Goal: Task Accomplishment & Management: Manage account settings

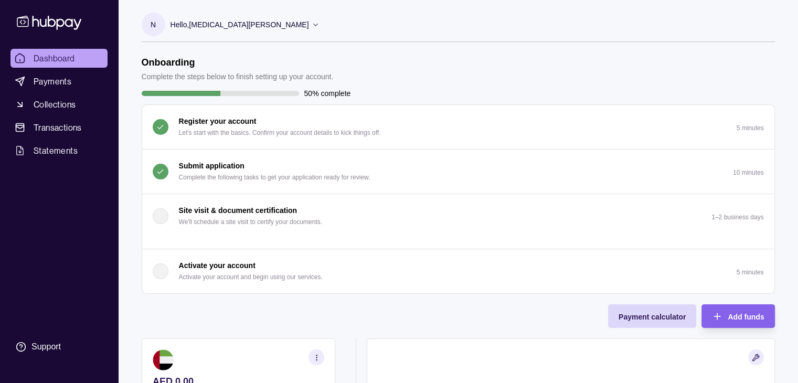
click at [263, 168] on div "Submit application Complete the following tasks to get your application ready f…" at bounding box center [274, 171] width 191 height 23
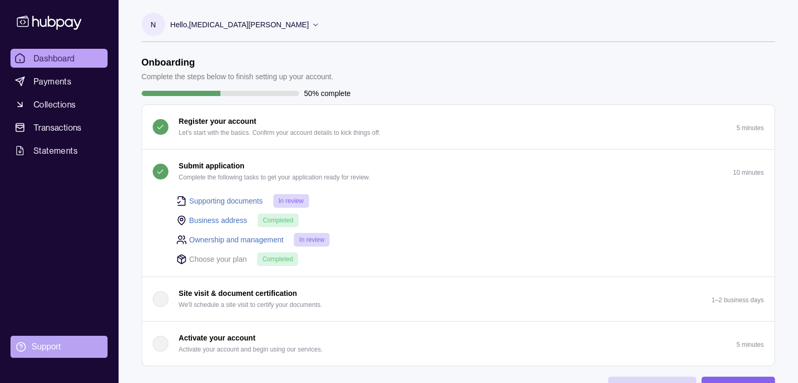
click at [58, 345] on div "Support" at bounding box center [45, 347] width 29 height 12
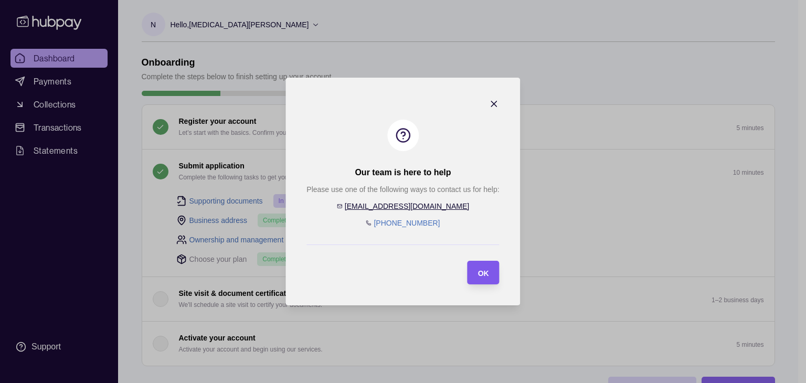
click at [475, 272] on div "OK" at bounding box center [475, 273] width 27 height 24
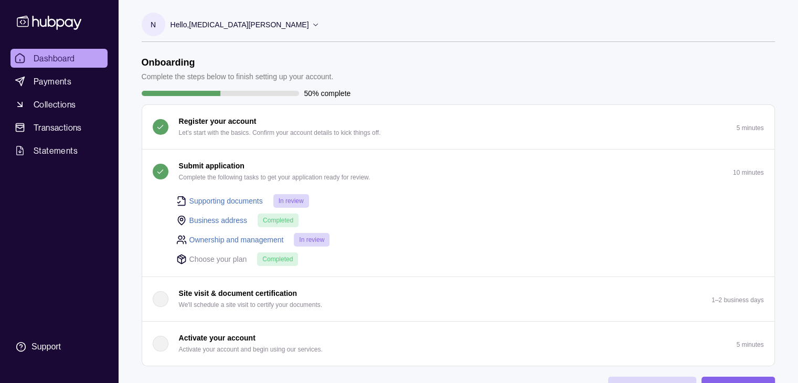
click at [239, 22] on p "Hello, [MEDICAL_DATA][PERSON_NAME]" at bounding box center [240, 25] width 138 height 12
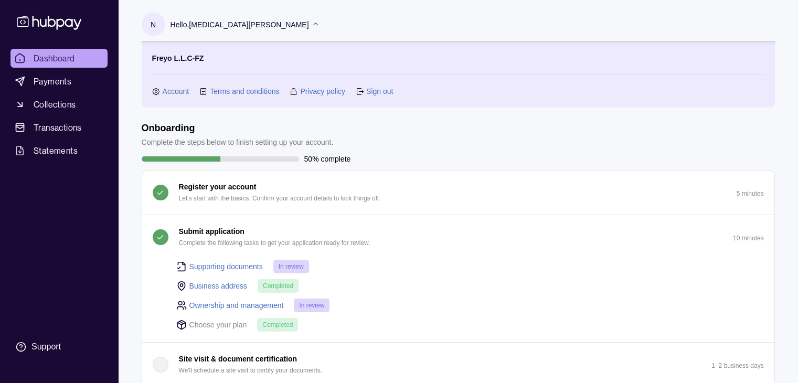
click at [384, 91] on link "Sign out" at bounding box center [379, 92] width 27 height 12
